Goal: Transaction & Acquisition: Book appointment/travel/reservation

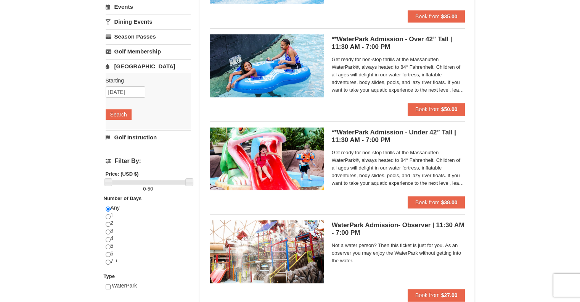
scroll to position [114, 0]
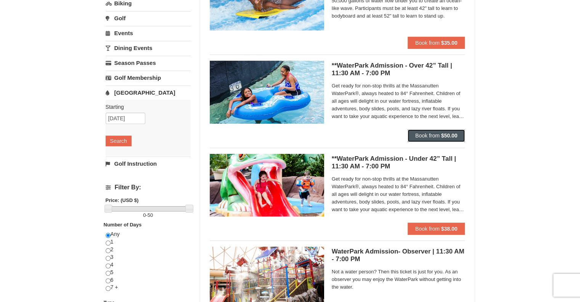
click at [430, 134] on span "Book from" at bounding box center [427, 135] width 24 height 6
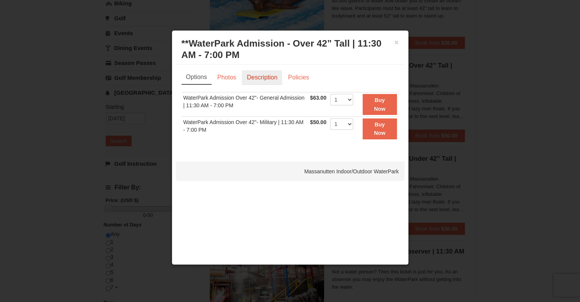
click at [260, 81] on link "Description" at bounding box center [262, 77] width 40 height 14
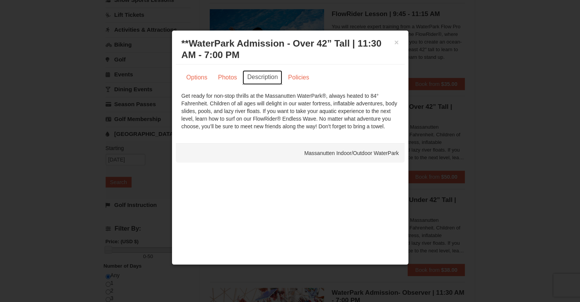
scroll to position [0, 0]
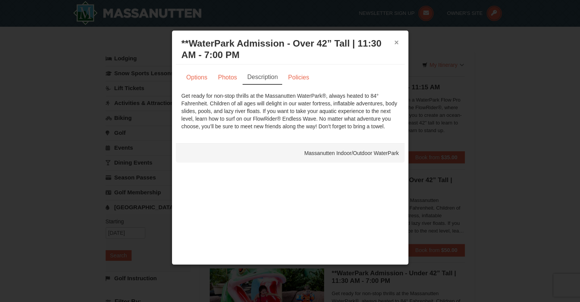
click at [395, 41] on button "×" at bounding box center [396, 42] width 5 height 8
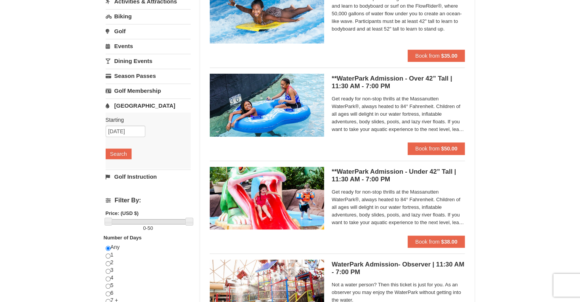
scroll to position [114, 0]
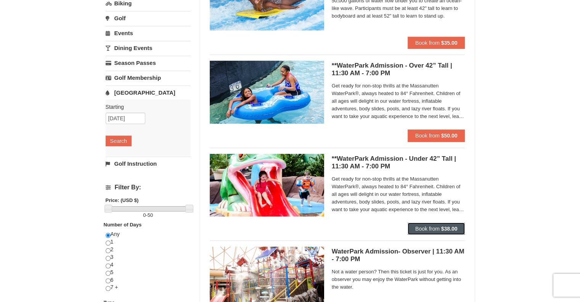
click at [427, 228] on span "Book from" at bounding box center [427, 228] width 24 height 6
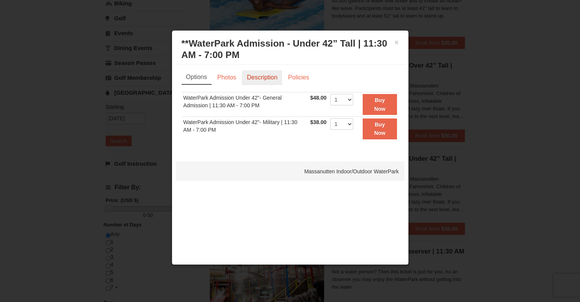
click at [256, 77] on link "Description" at bounding box center [262, 77] width 40 height 14
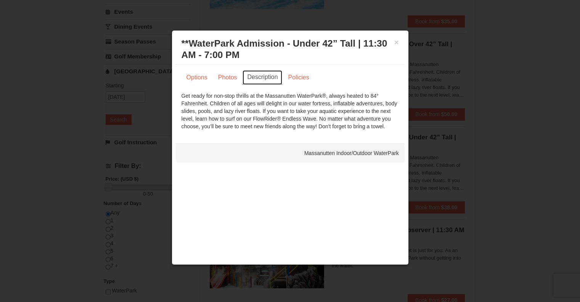
scroll to position [152, 0]
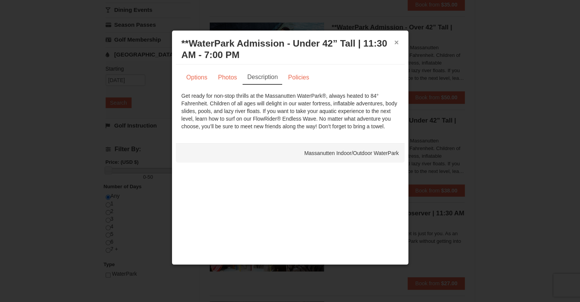
click at [396, 44] on button "×" at bounding box center [396, 42] width 5 height 8
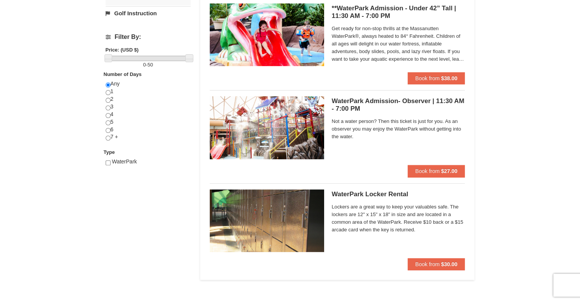
scroll to position [267, 0]
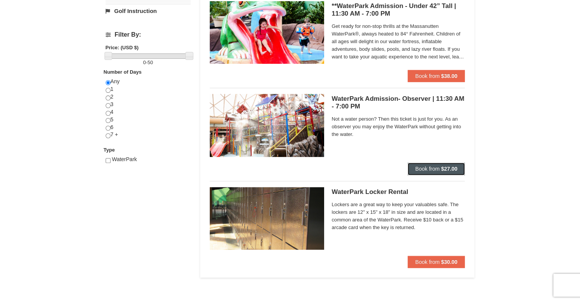
click at [418, 167] on span "Book from" at bounding box center [427, 168] width 24 height 6
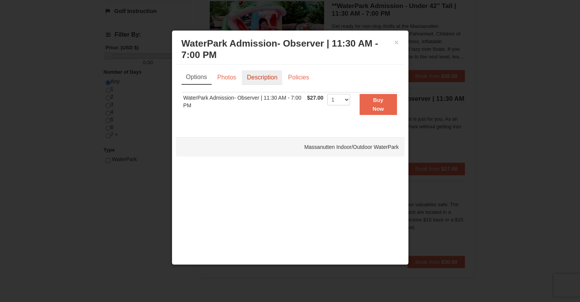
click at [264, 76] on link "Description" at bounding box center [262, 77] width 40 height 14
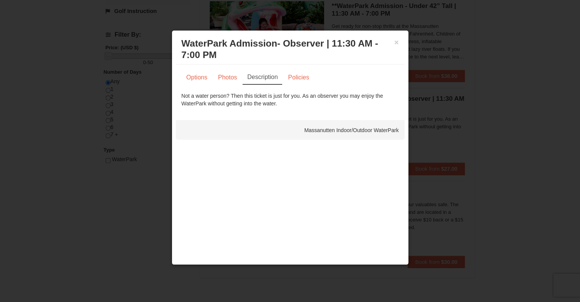
click at [399, 42] on div "× WaterPark Admission- Observer | 11:30 AM - 7:00 PM Massanutten Indoor/Outdoor…" at bounding box center [290, 49] width 229 height 30
click at [395, 41] on button "×" at bounding box center [396, 42] width 5 height 8
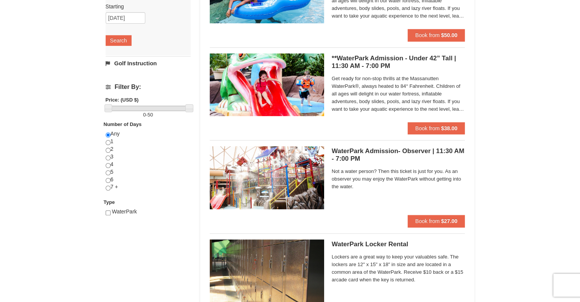
scroll to position [229, 0]
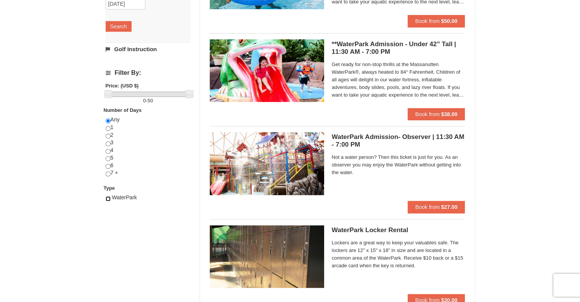
click at [110, 197] on input "checkbox" at bounding box center [108, 198] width 5 height 5
checkbox input "true"
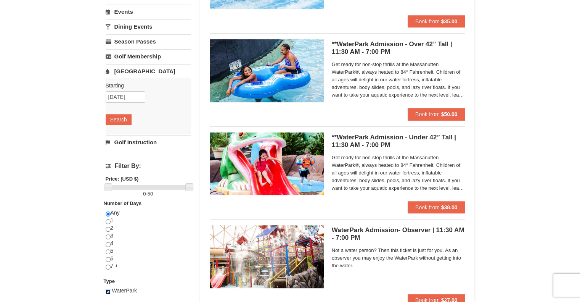
scroll to position [152, 0]
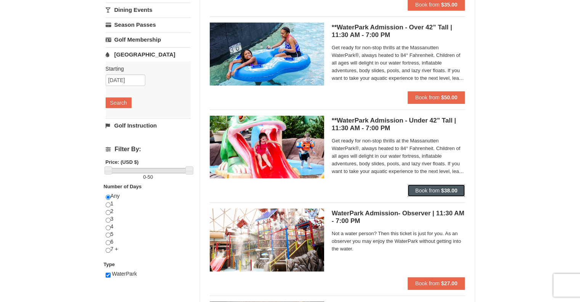
click at [423, 189] on span "Book from" at bounding box center [427, 190] width 24 height 6
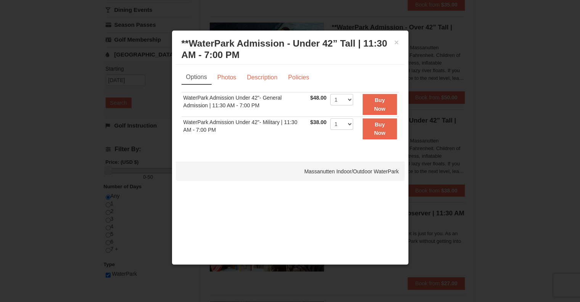
click at [468, 98] on div at bounding box center [290, 151] width 580 height 302
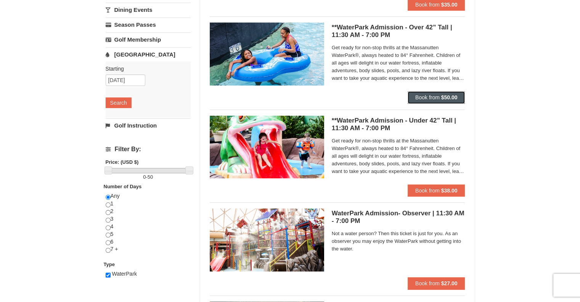
click at [427, 95] on span "Book from" at bounding box center [427, 97] width 24 height 6
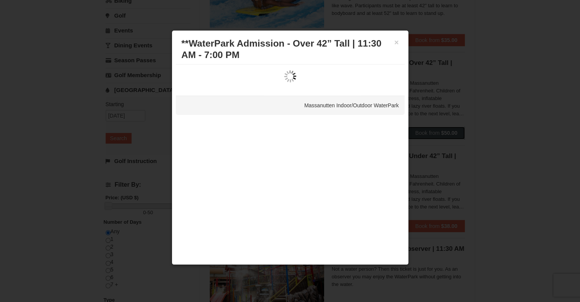
scroll to position [114, 0]
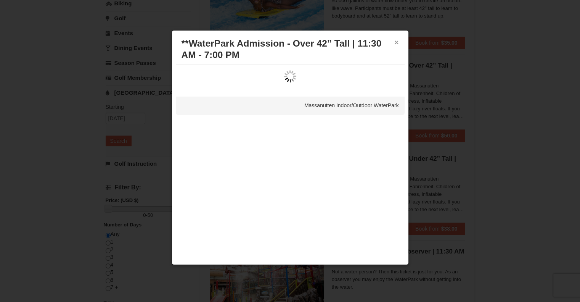
click at [397, 41] on button "×" at bounding box center [396, 42] width 5 height 8
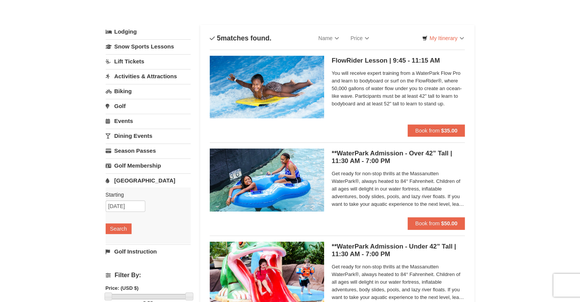
scroll to position [0, 0]
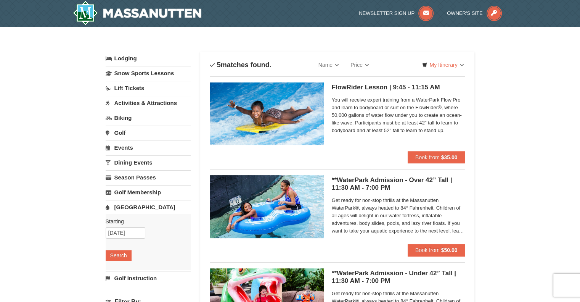
click at [462, 82] on div "FlowRider Lesson | 9:45 - 11:15 AM Massanutten Indoor/Outdoor WaterPark You wil…" at bounding box center [398, 116] width 133 height 69
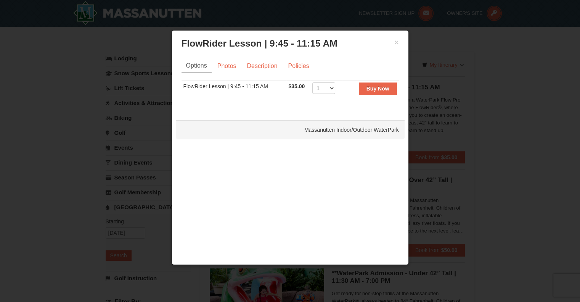
click at [345, 184] on div "× FlowRider Lesson | 9:45 - 11:15 AM Massanutten Indoor/Outdoor WaterPark Optio…" at bounding box center [290, 147] width 237 height 234
click at [397, 40] on button "×" at bounding box center [396, 42] width 5 height 8
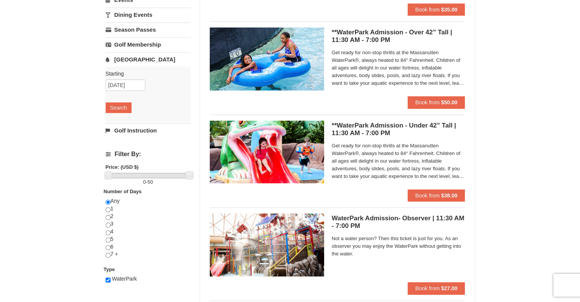
scroll to position [152, 0]
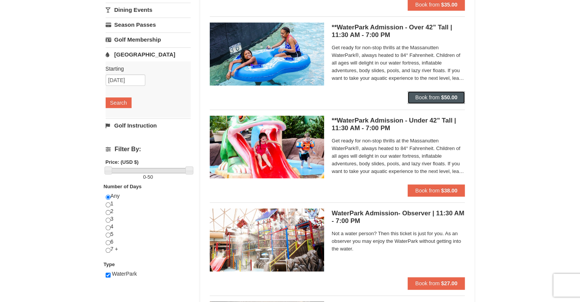
click at [430, 96] on span "Book from" at bounding box center [427, 97] width 24 height 6
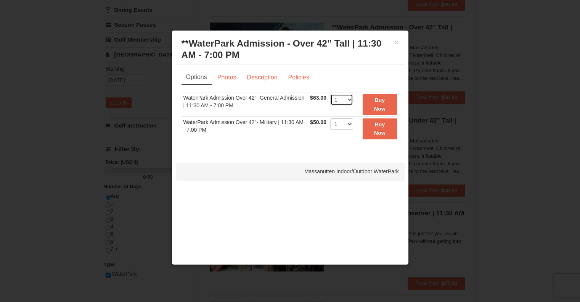
click at [348, 100] on select "1 2 3 4 5 6 7 8 9 10 11 12 13 14 15 16 17 18 19 20 21 22" at bounding box center [341, 99] width 23 height 11
select select "5"
click at [330, 94] on select "1 2 3 4 5 6 7 8 9 10 11 12 13 14 15 16 17 18 19 20 21 22" at bounding box center [341, 99] width 23 height 11
click at [381, 108] on strong "Buy Now" at bounding box center [379, 104] width 11 height 14
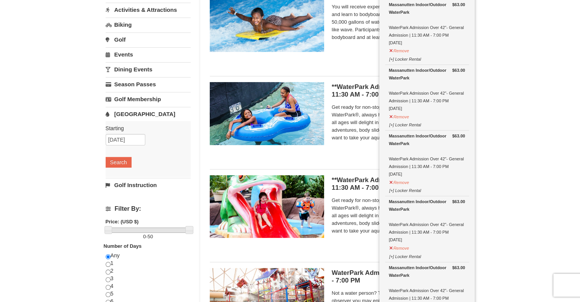
scroll to position [79, 0]
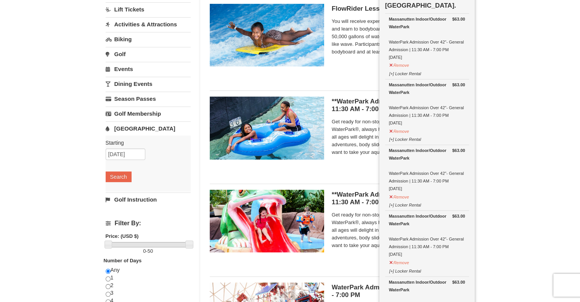
click at [343, 132] on span "Get ready for non-stop thrills at the Massanutten WaterPark®, always heated to …" at bounding box center [398, 137] width 133 height 38
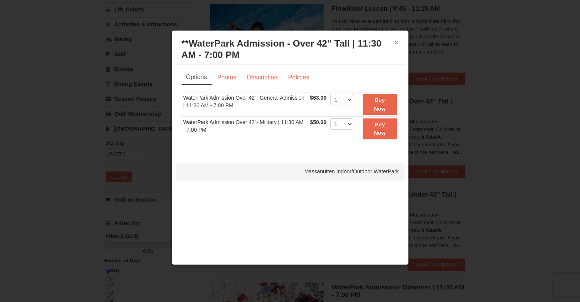
click at [398, 43] on button "×" at bounding box center [396, 42] width 5 height 8
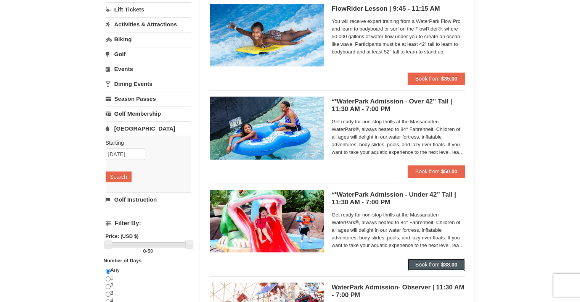
click at [420, 262] on span "Book from" at bounding box center [427, 264] width 24 height 6
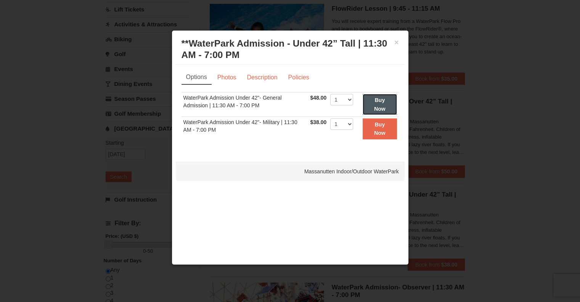
click at [381, 104] on button "Buy Now" at bounding box center [380, 104] width 34 height 21
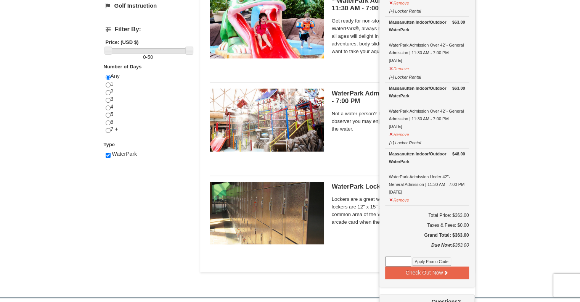
scroll to position [383, 0]
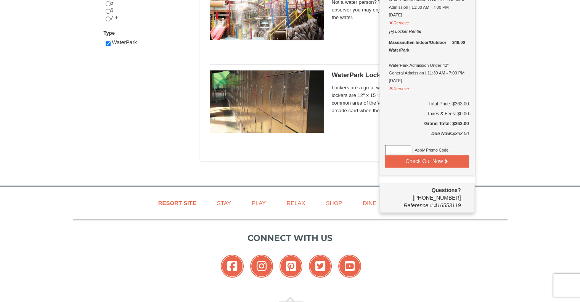
click at [395, 148] on input at bounding box center [398, 150] width 26 height 10
paste input "WPHarvest25"
type input "WPHarvest25"
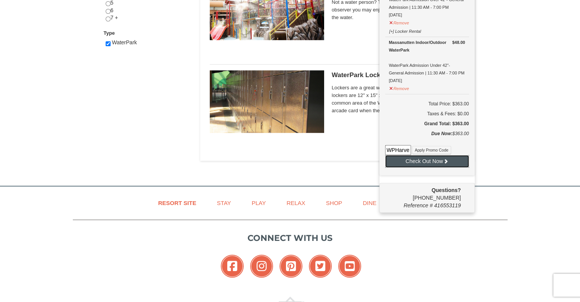
click at [410, 156] on button "Check Out Now" at bounding box center [427, 161] width 84 height 12
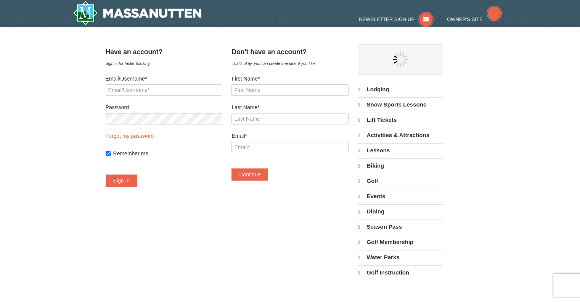
select select "10"
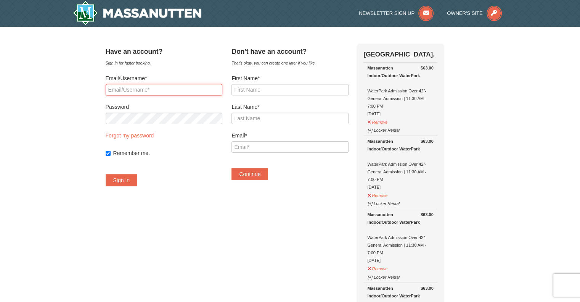
click at [133, 88] on input "Email/Username*" at bounding box center [164, 89] width 117 height 11
type input "[EMAIL_ADDRESS][DOMAIN_NAME]"
click at [209, 90] on input "[EMAIL_ADDRESS][DOMAIN_NAME]" at bounding box center [164, 89] width 117 height 11
click at [276, 93] on input "First Name*" at bounding box center [289, 89] width 117 height 11
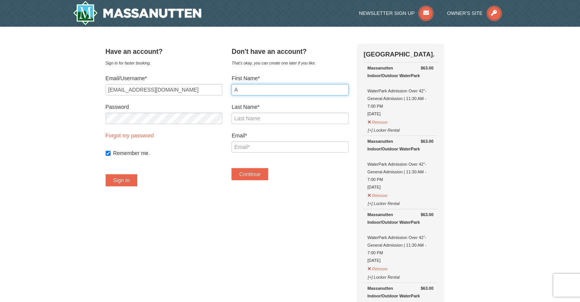
type input "Ann"
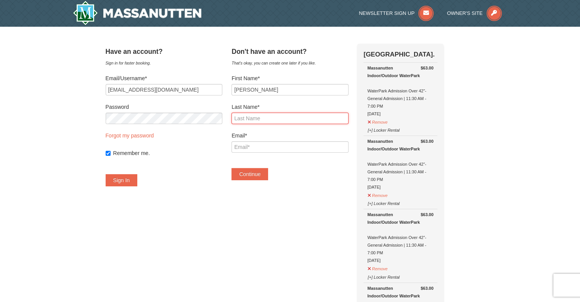
type input "Randazzo"
type input "[EMAIL_ADDRESS][DOMAIN_NAME]"
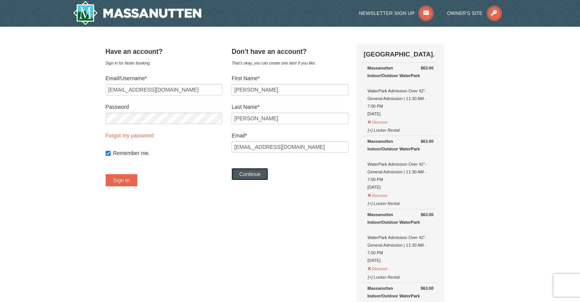
click at [268, 176] on button "Continue" at bounding box center [249, 174] width 37 height 12
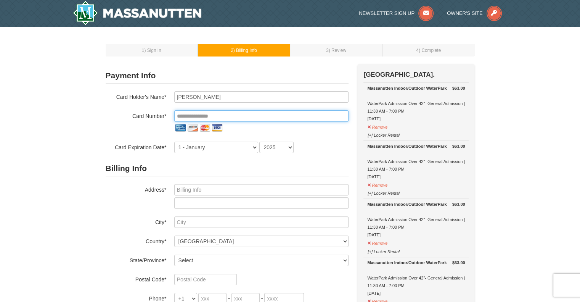
click at [186, 112] on input "tel" at bounding box center [261, 115] width 174 height 11
type input "**********"
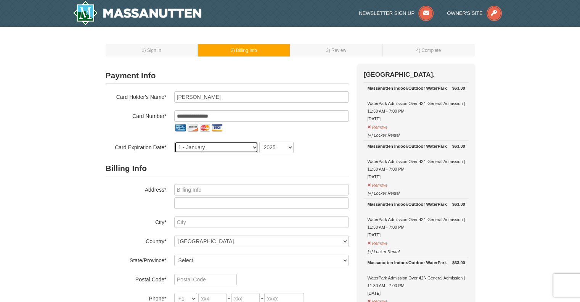
select select "11"
select select "2030"
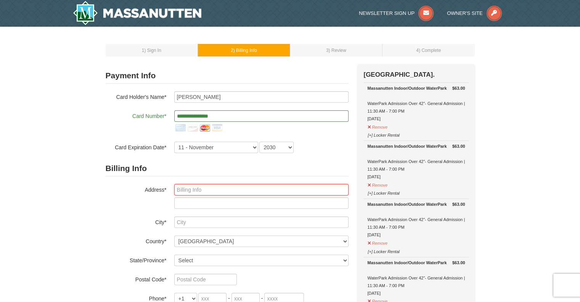
click at [194, 188] on input "text" at bounding box center [261, 189] width 174 height 11
type input "[STREET_ADDRESS]"
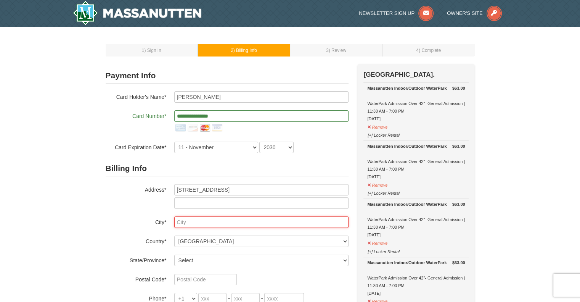
type input "Maidens"
select select "VA"
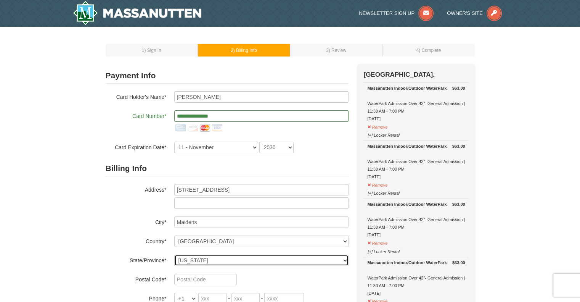
type input "23102"
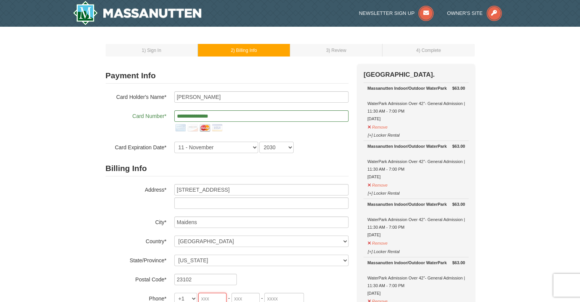
type input "804"
type input "240"
type input "5748"
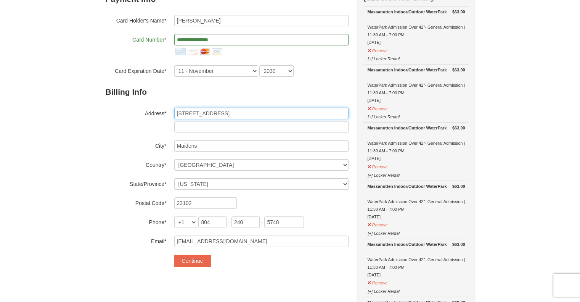
scroll to position [114, 0]
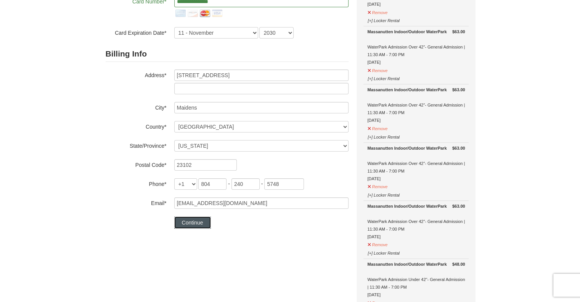
click at [189, 222] on button "Continue" at bounding box center [192, 222] width 37 height 12
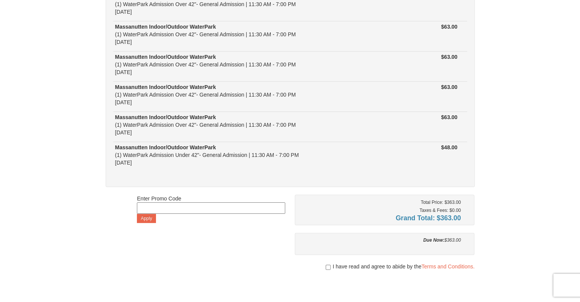
scroll to position [114, 0]
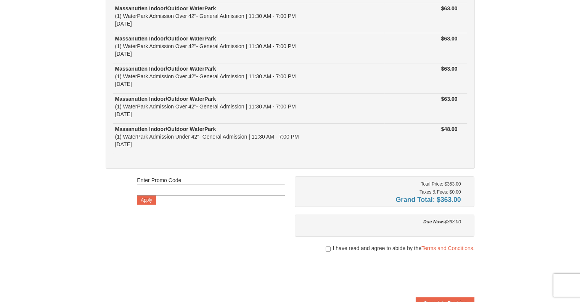
click at [148, 190] on input at bounding box center [211, 189] width 148 height 11
paste input "WPHarvest25"
type input "WPHarvest25"
click at [148, 198] on button "Apply" at bounding box center [146, 199] width 19 height 9
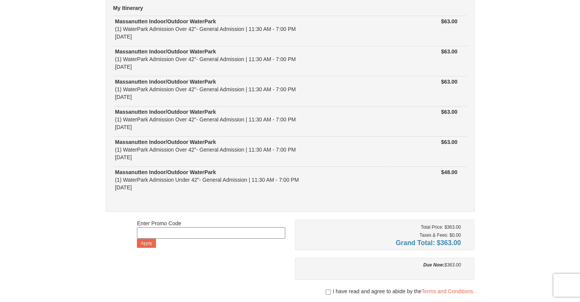
scroll to position [76, 0]
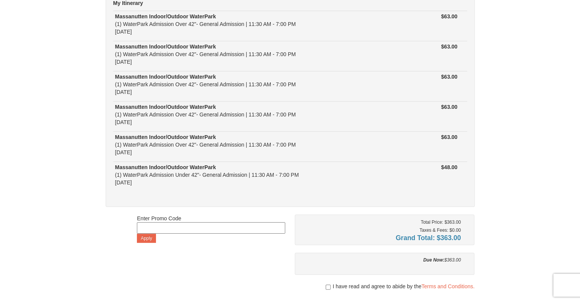
click at [158, 224] on input at bounding box center [211, 227] width 148 height 11
type input "WPHarvest25"
click at [145, 237] on button "Apply" at bounding box center [146, 237] width 19 height 9
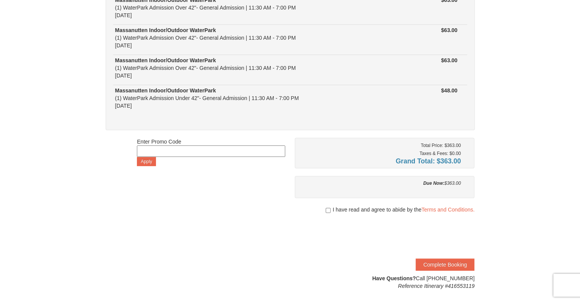
scroll to position [166, 0]
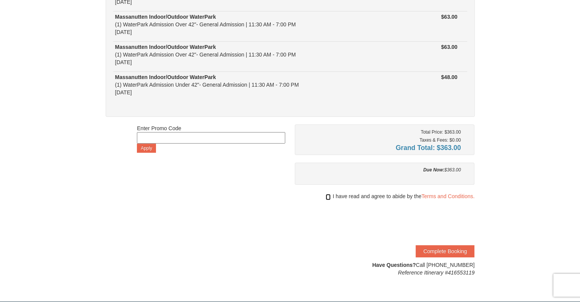
click at [326, 196] on input "checkbox" at bounding box center [328, 197] width 5 height 6
checkbox input "true"
click at [444, 250] on button "Complete Booking" at bounding box center [444, 251] width 59 height 12
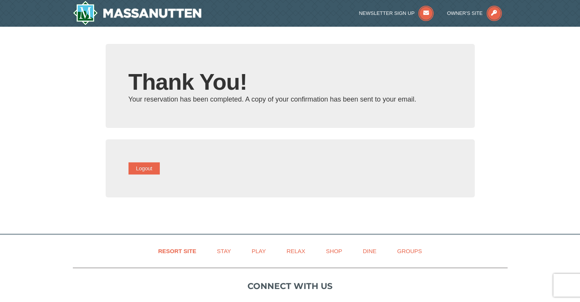
type input "[EMAIL_ADDRESS][DOMAIN_NAME]"
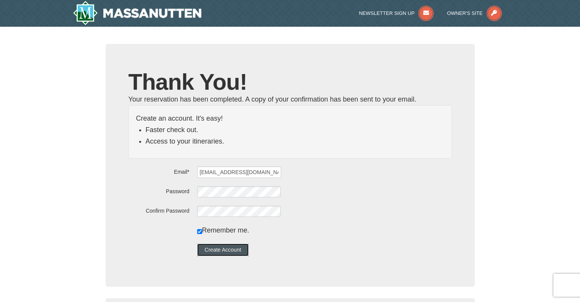
click at [243, 248] on button "Create Account" at bounding box center [223, 249] width 52 height 12
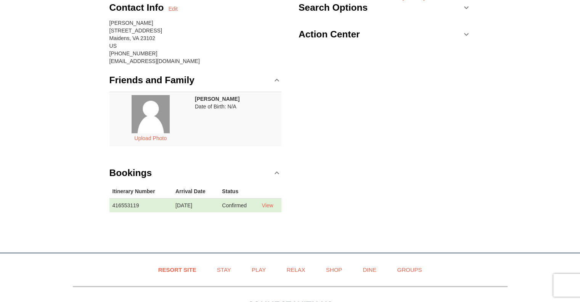
scroll to position [76, 0]
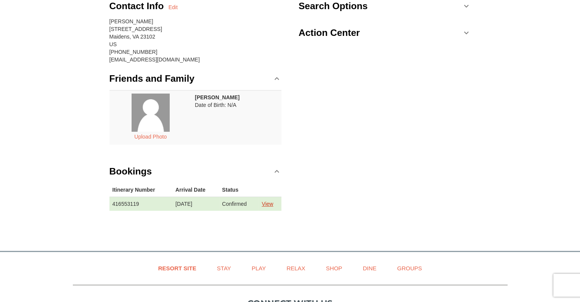
click at [273, 203] on link "View" at bounding box center [266, 204] width 11 height 6
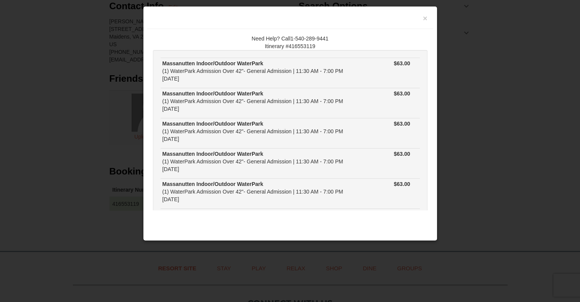
scroll to position [69, 0]
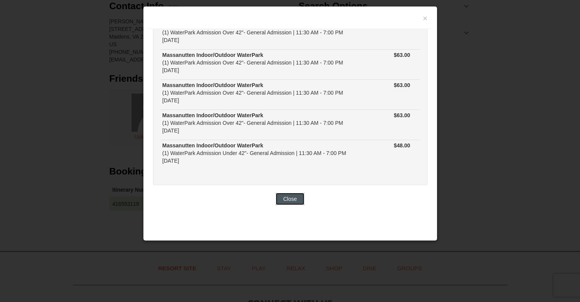
click at [292, 196] on button "Close" at bounding box center [290, 198] width 29 height 12
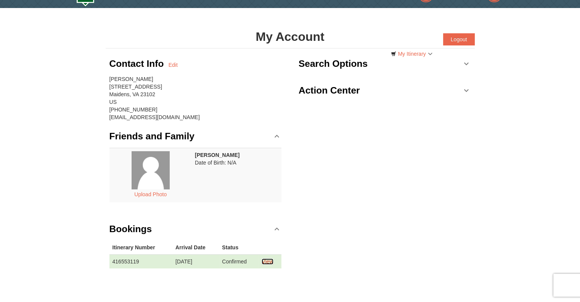
scroll to position [16, 0]
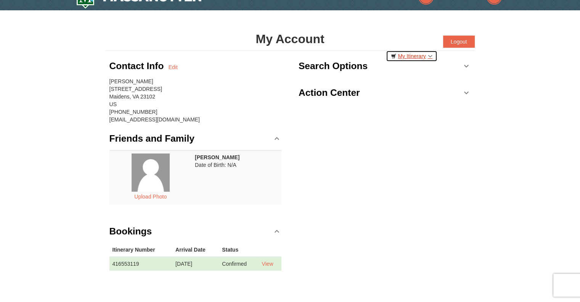
click at [407, 58] on link "My Itinerary" at bounding box center [411, 55] width 51 height 11
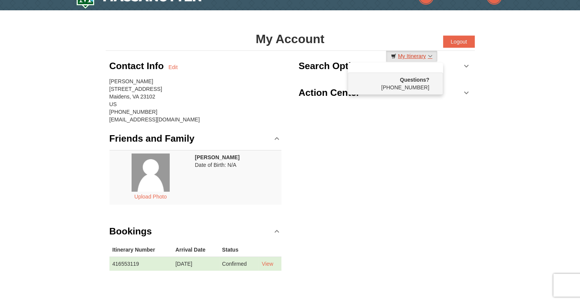
click at [424, 56] on link "My Itinerary" at bounding box center [411, 55] width 51 height 11
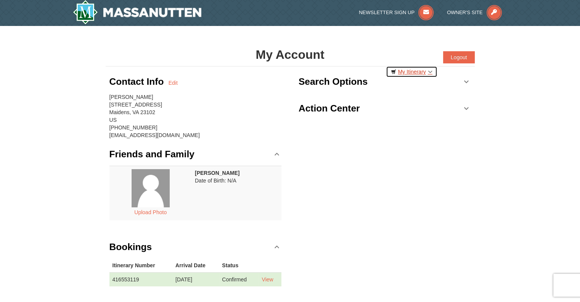
scroll to position [0, 0]
